Goal: Obtain resource: Download file/media

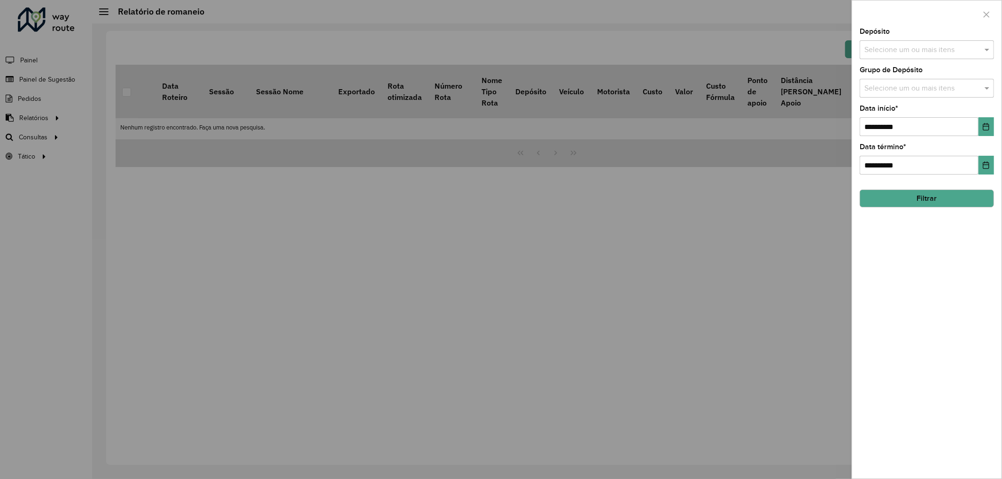
click at [77, 139] on div at bounding box center [501, 239] width 1002 height 479
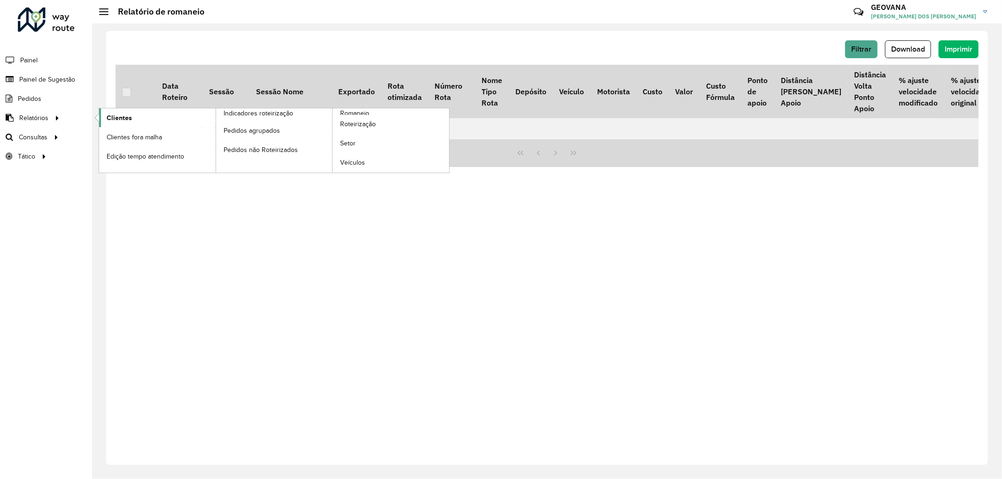
click at [124, 110] on link "Clientes" at bounding box center [157, 117] width 116 height 19
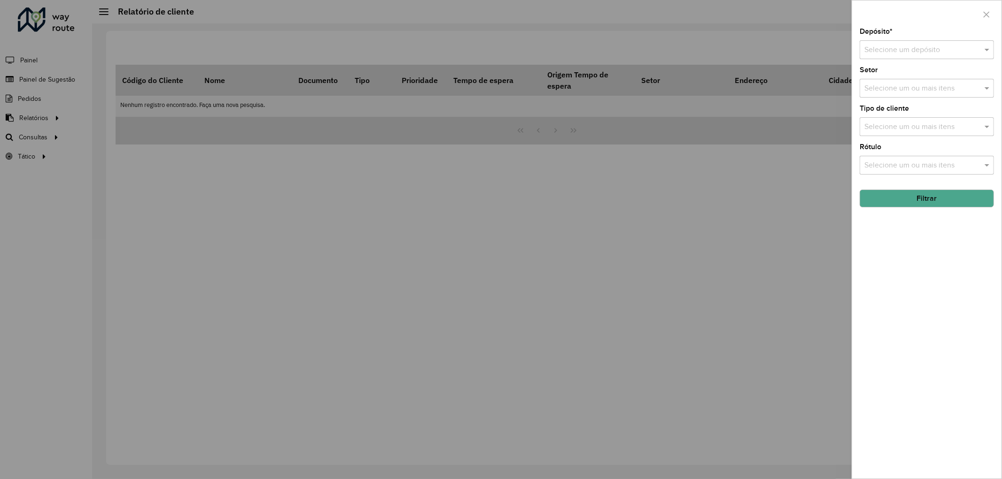
click at [904, 45] on input "text" at bounding box center [917, 50] width 106 height 11
click at [894, 101] on div "CDD Presidente [PERSON_NAME]" at bounding box center [926, 93] width 133 height 16
click at [900, 195] on button "Filtrar" at bounding box center [926, 199] width 134 height 18
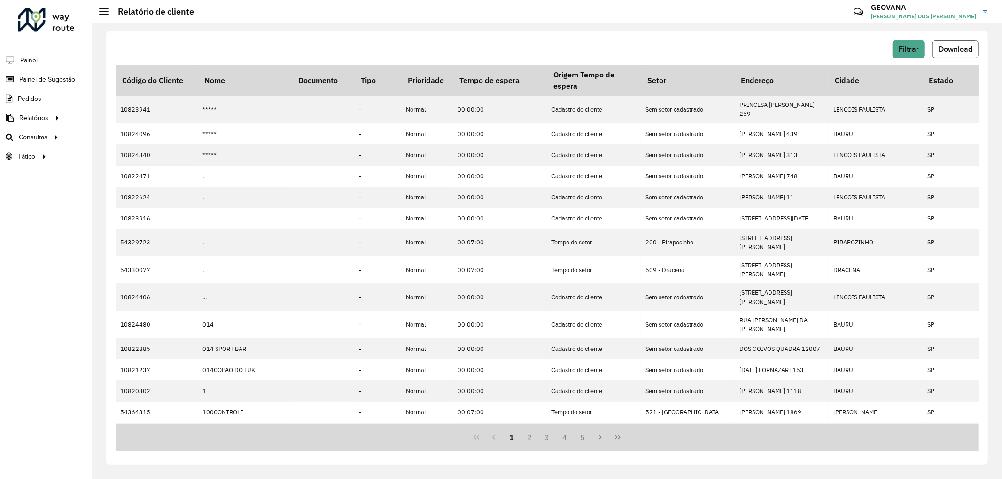
click at [955, 49] on span "Download" at bounding box center [955, 49] width 34 height 8
